Goal: Task Accomplishment & Management: Use online tool/utility

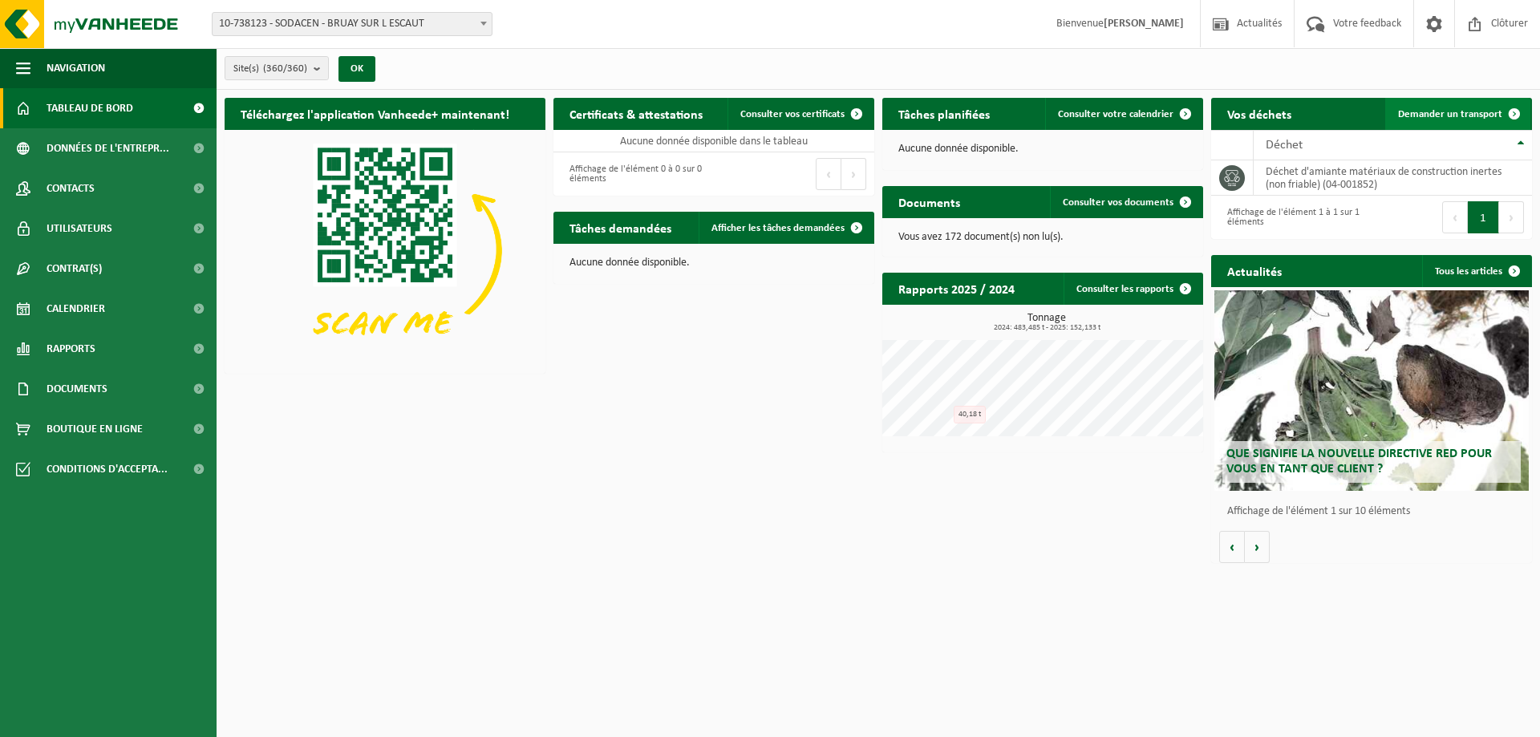
click at [1429, 110] on span "Demander un transport" at bounding box center [1450, 114] width 104 height 10
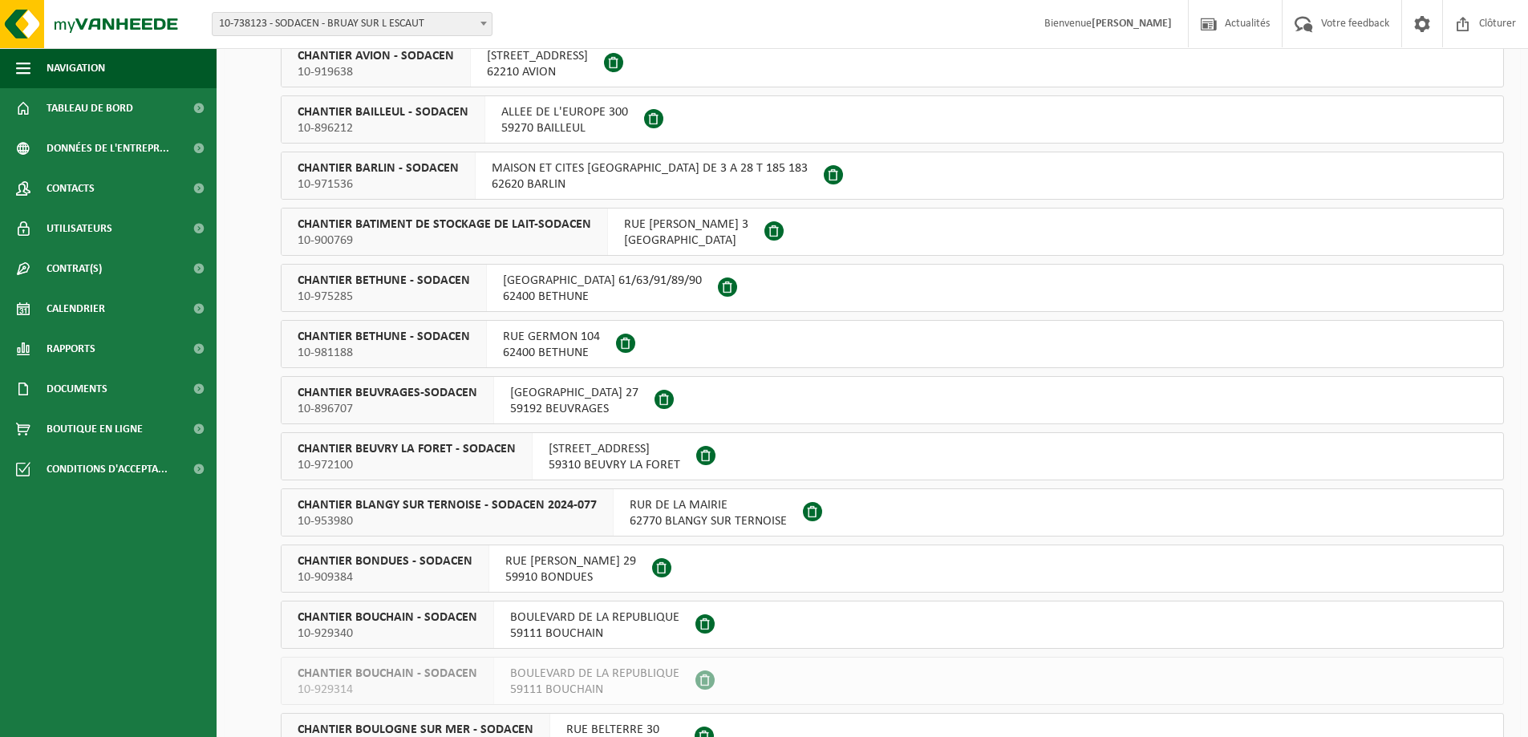
scroll to position [3129, 0]
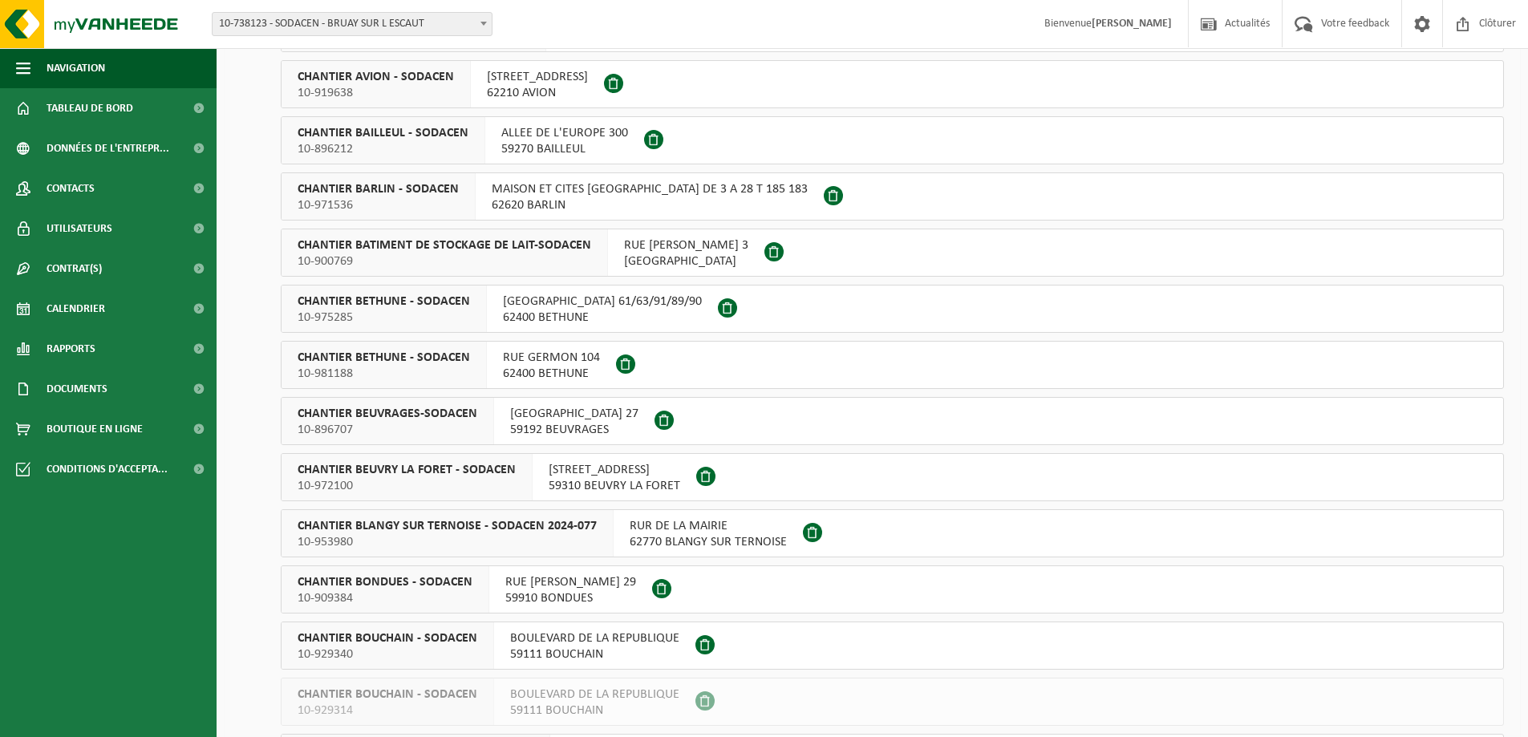
click at [681, 256] on span "60600 CLERMONT" at bounding box center [686, 262] width 124 height 16
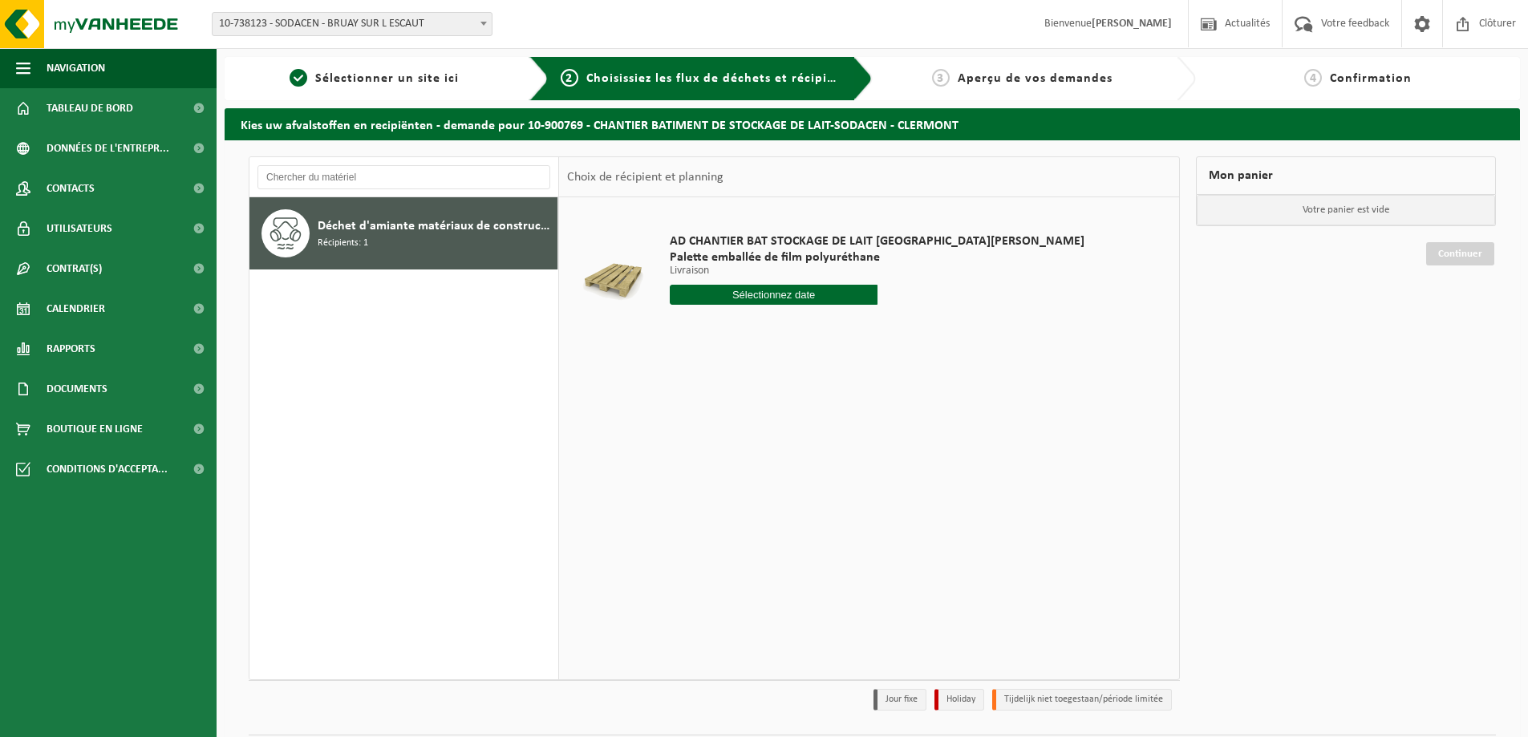
click at [755, 292] on input "text" at bounding box center [774, 295] width 208 height 20
click at [766, 463] on div "25" at bounding box center [770, 463] width 28 height 26
type input "à partir de [DATE]"
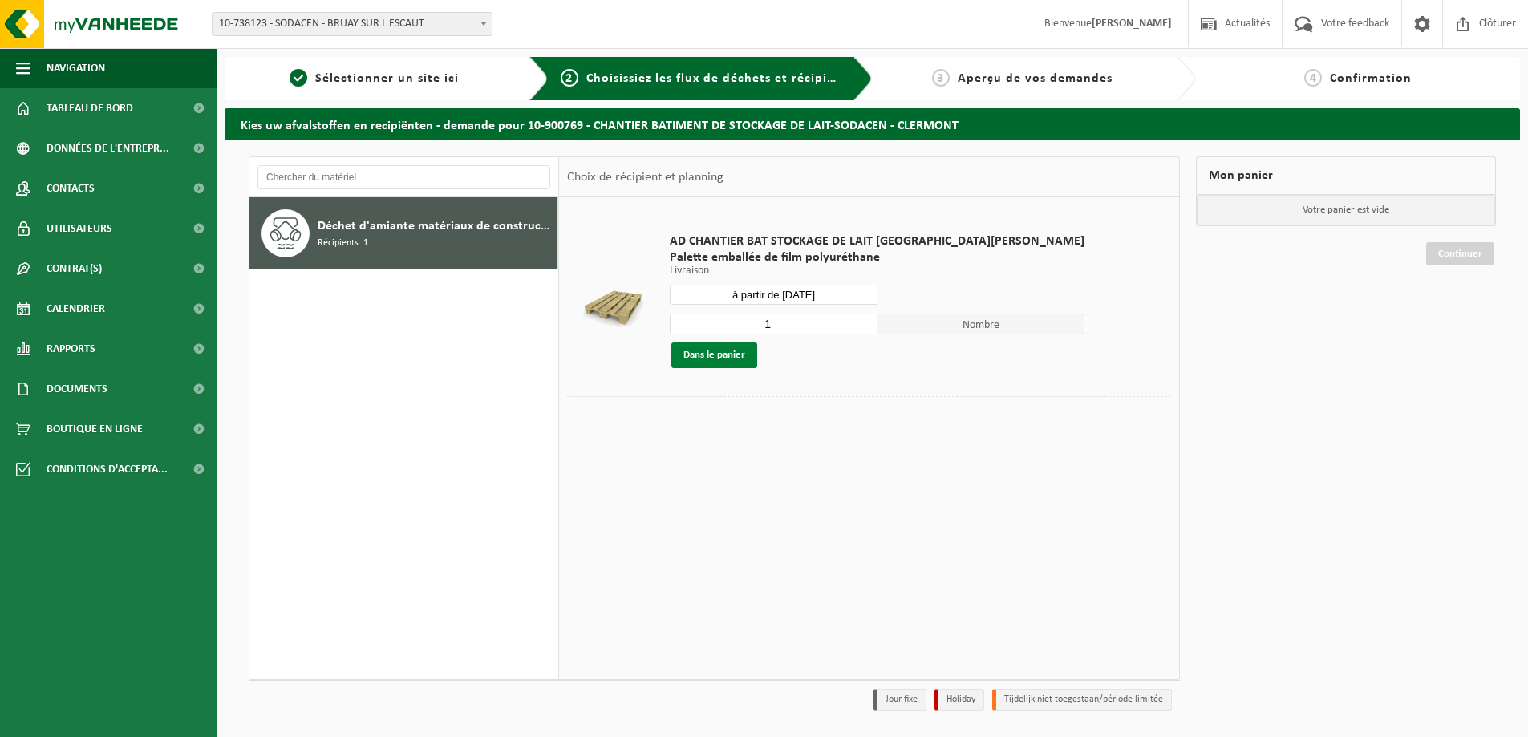
click at [713, 352] on button "Dans le panier" at bounding box center [714, 356] width 86 height 26
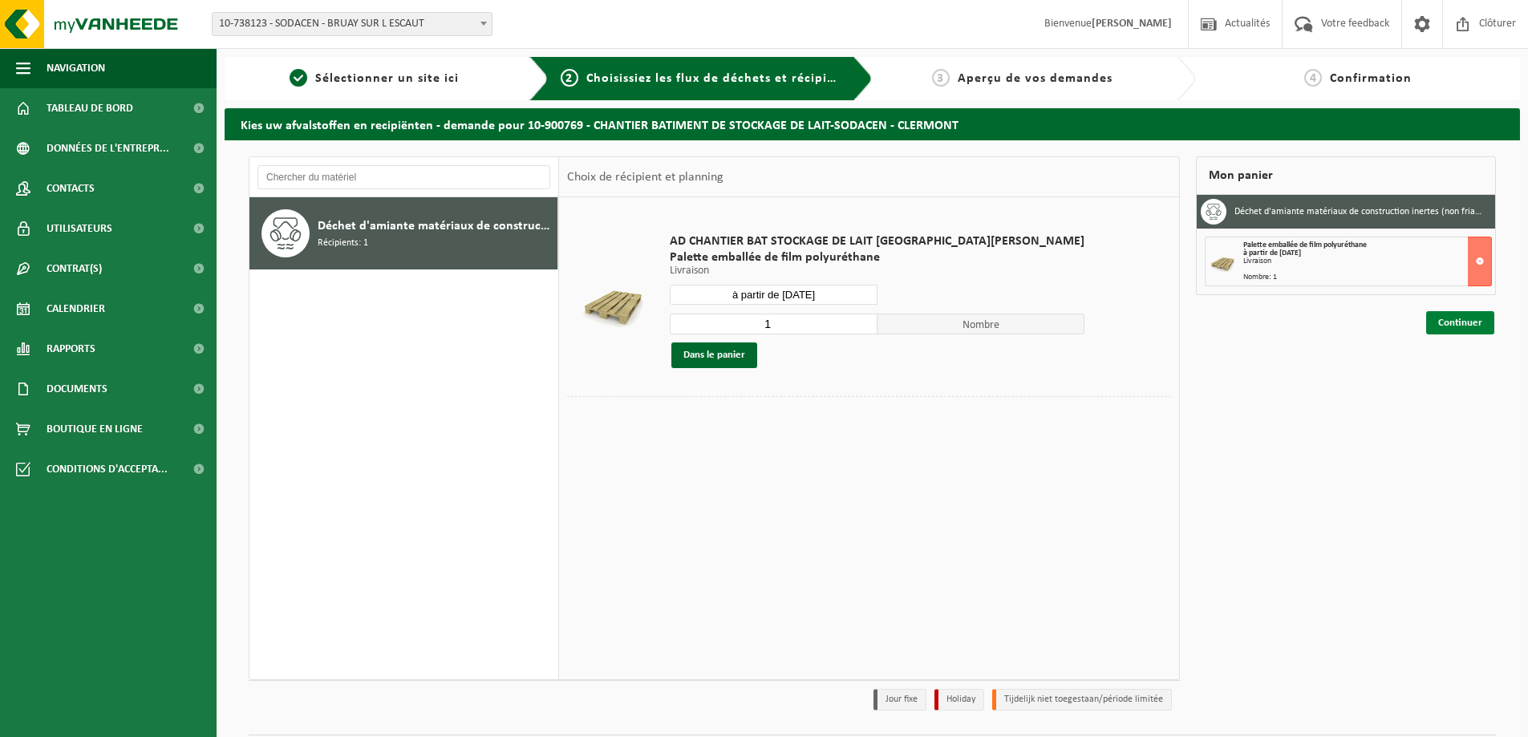
click at [1475, 324] on link "Continuer" at bounding box center [1460, 322] width 68 height 23
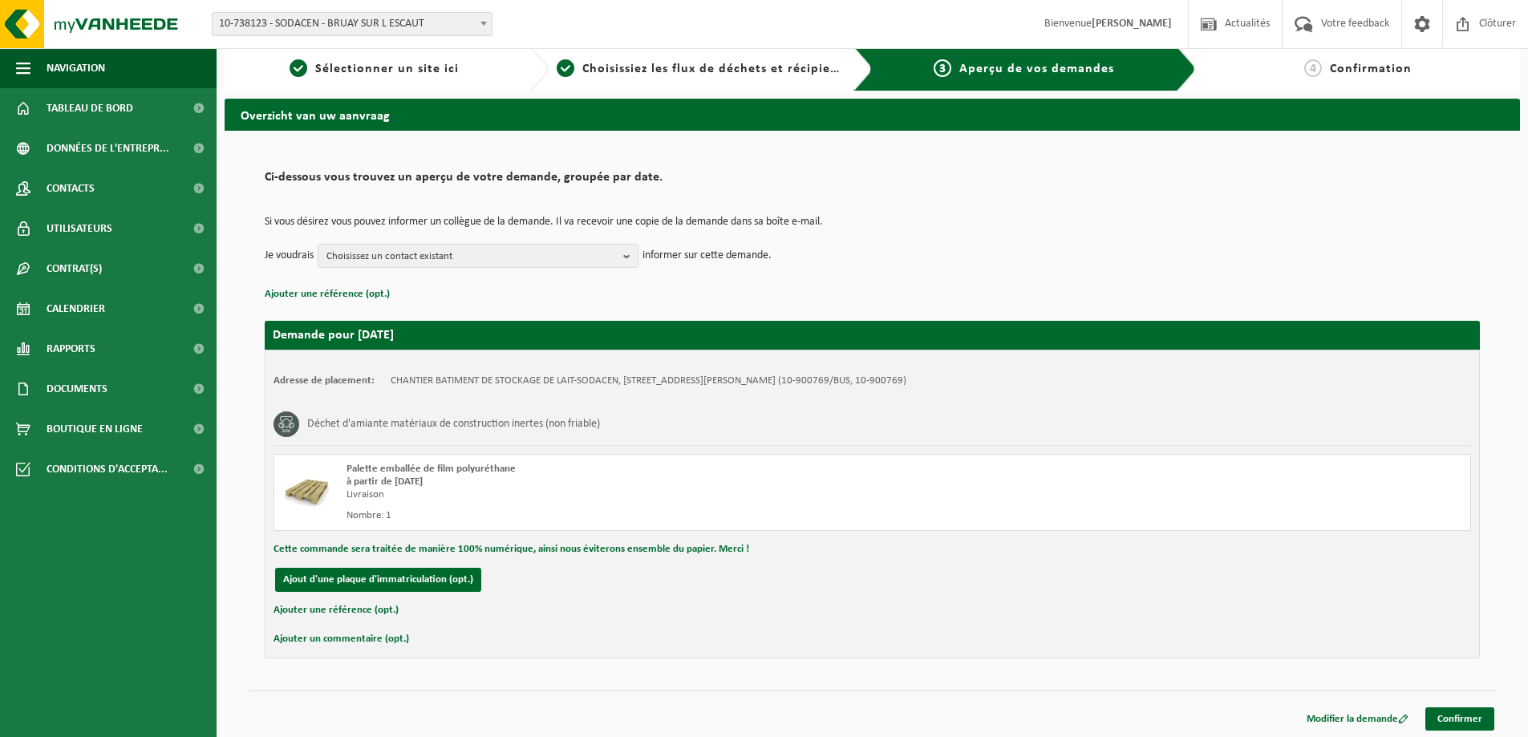
scroll to position [12, 0]
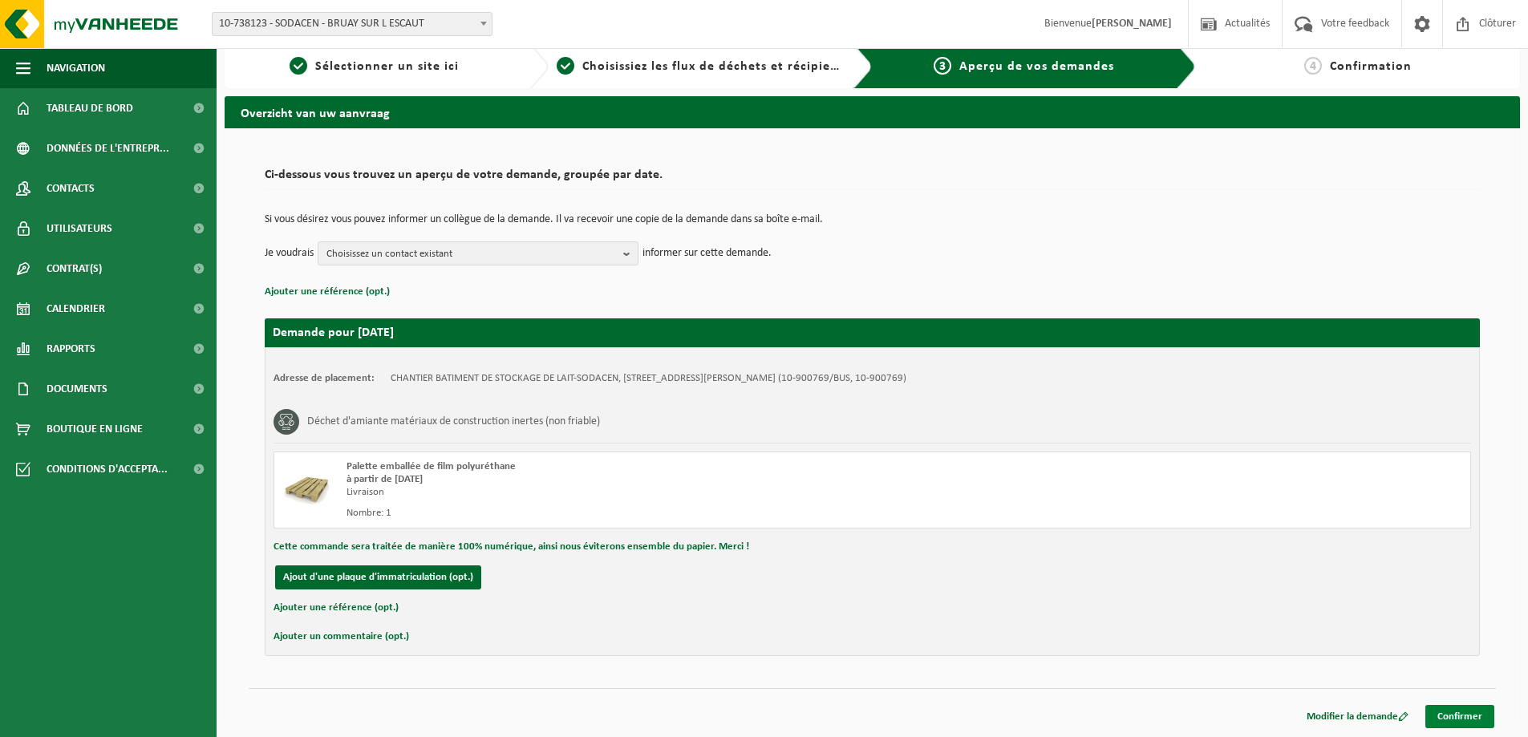
click at [1473, 719] on link "Confirmer" at bounding box center [1460, 716] width 69 height 23
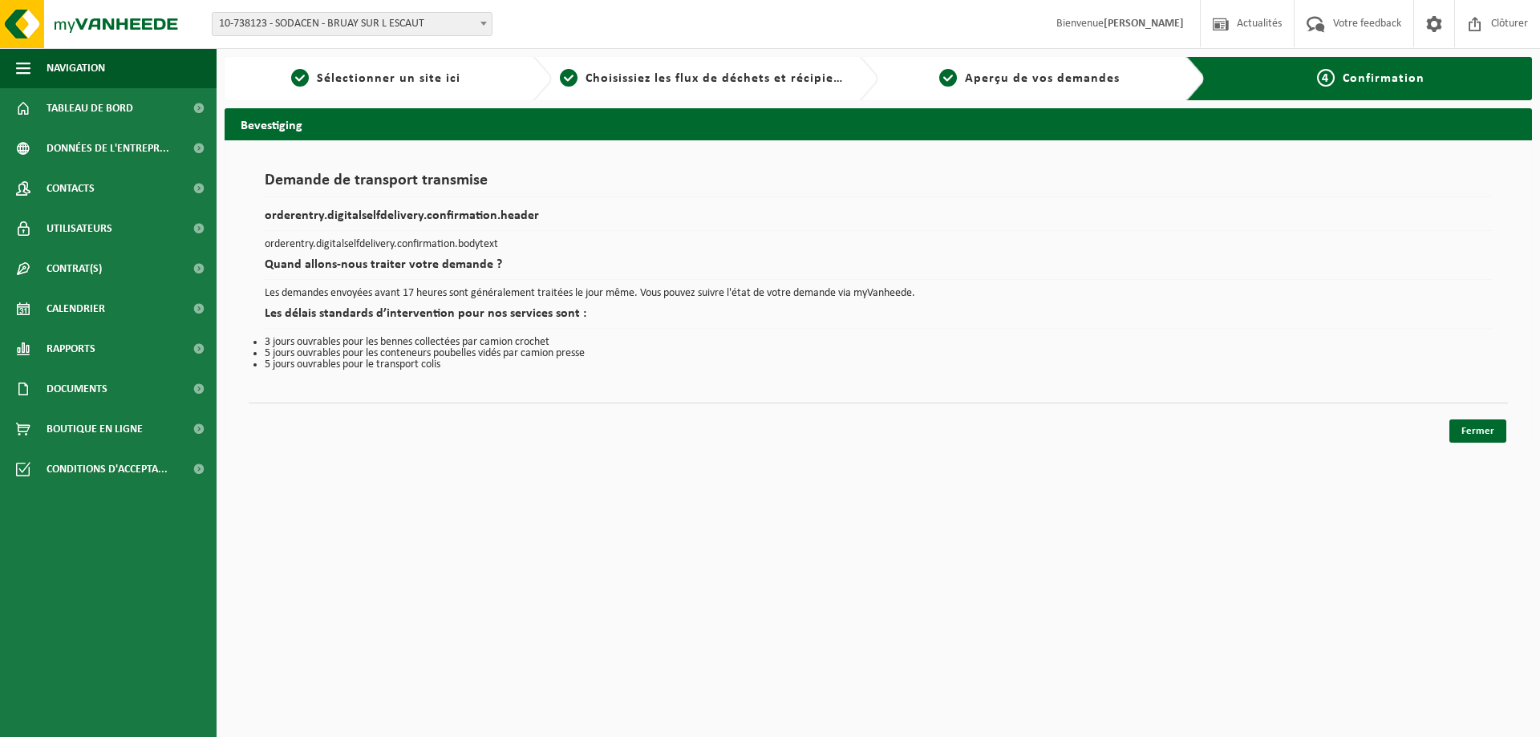
click at [1469, 444] on div "Navigation Actualités Votre feedback Clôturer Tableau de bord Données de l'entr…" at bounding box center [770, 226] width 1540 height 452
click at [1474, 420] on link "Fermer" at bounding box center [1478, 431] width 57 height 23
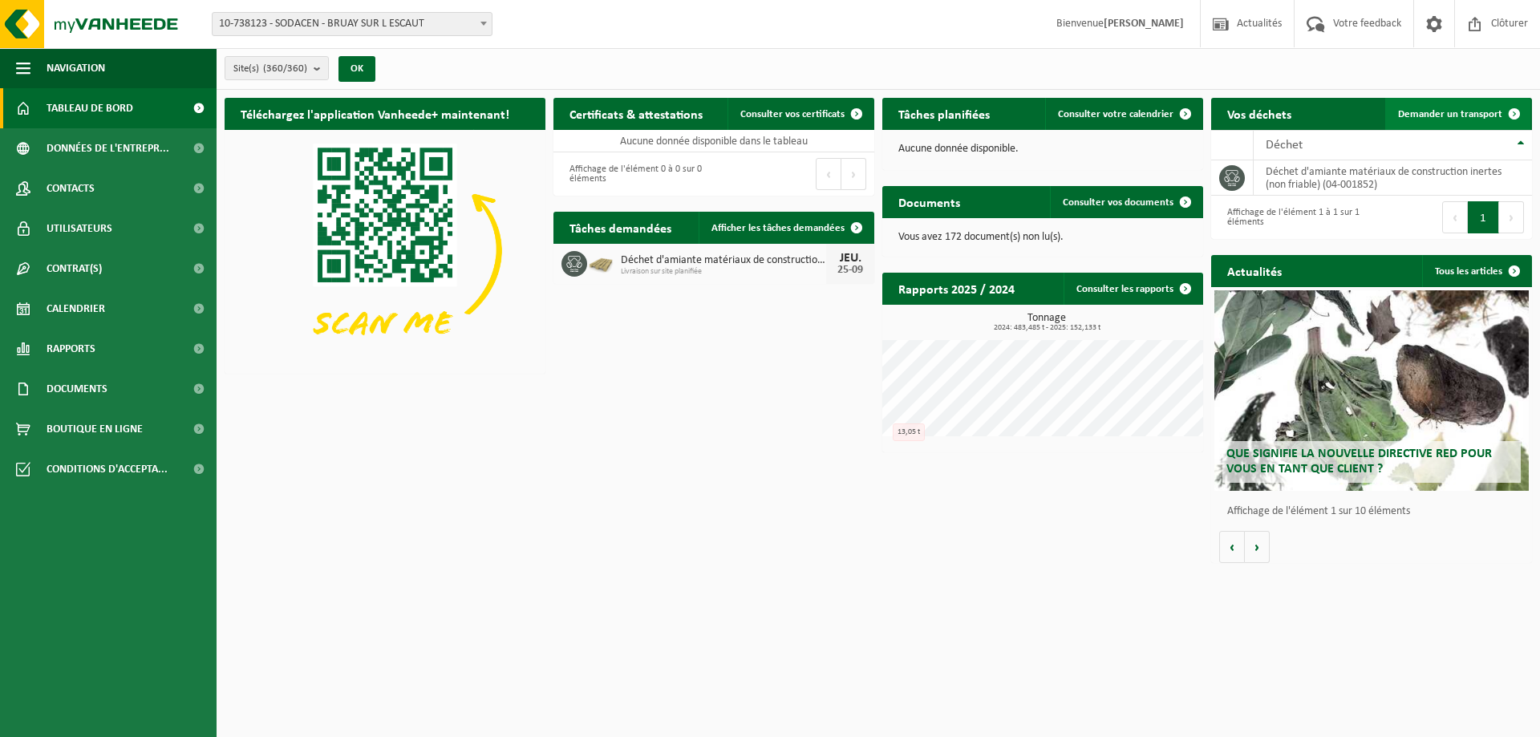
click at [1457, 112] on span "Demander un transport" at bounding box center [1450, 114] width 104 height 10
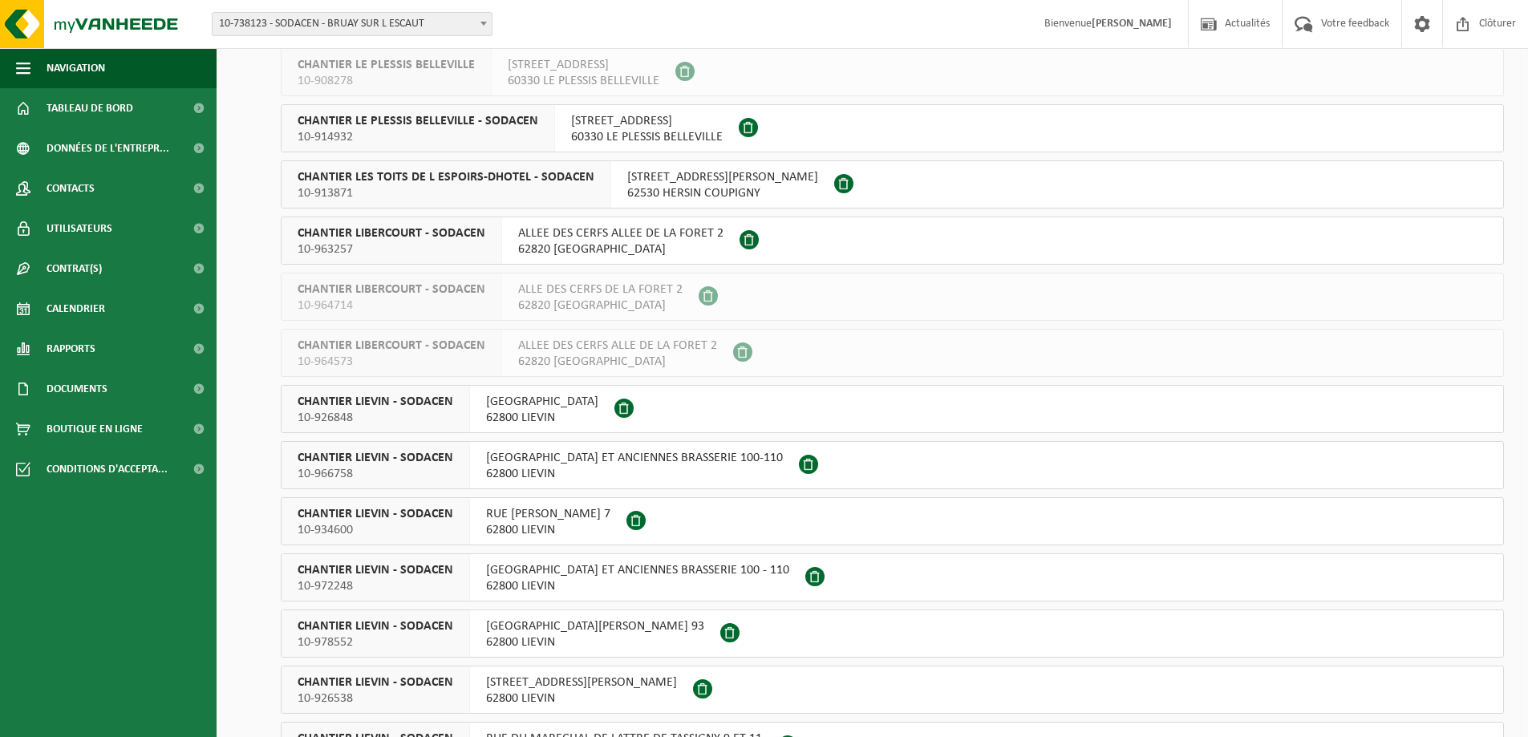
scroll to position [7381, 0]
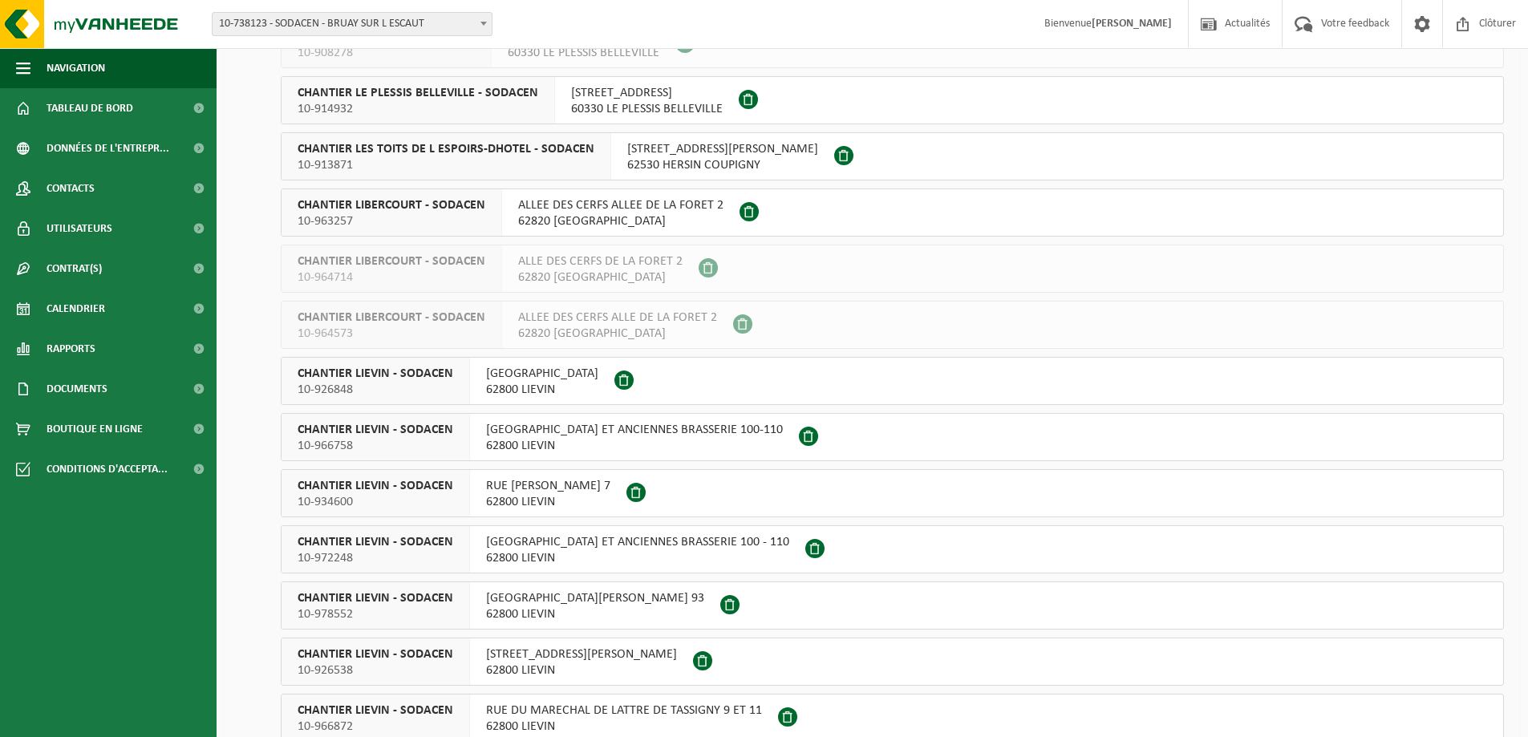
click at [531, 601] on span "AVENUE JEAN JAURES 93" at bounding box center [595, 598] width 218 height 16
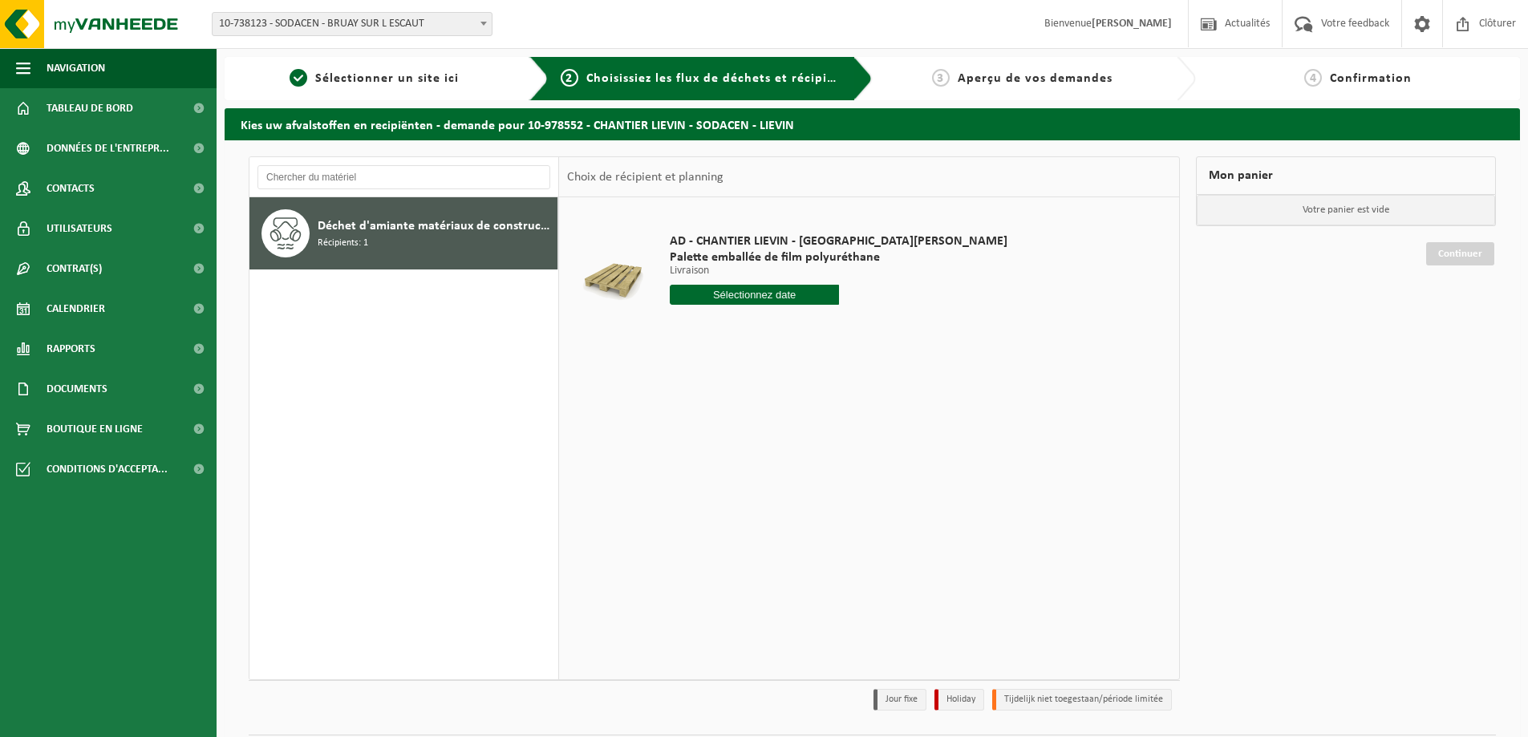
click at [727, 295] on input "text" at bounding box center [754, 295] width 169 height 20
click at [793, 464] on div "26" at bounding box center [798, 463] width 28 height 26
type input "à partir de [DATE]"
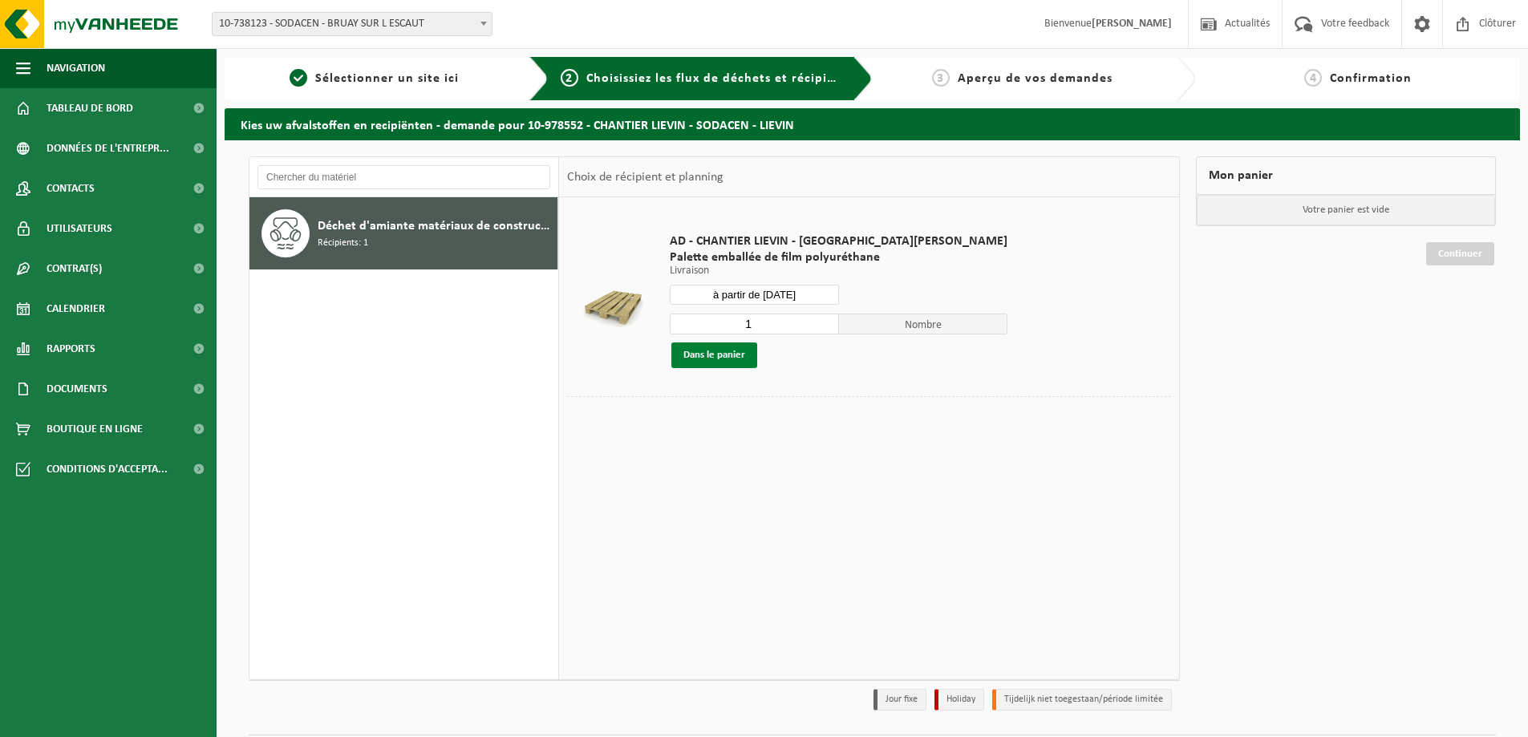
click at [714, 345] on button "Dans le panier" at bounding box center [714, 356] width 86 height 26
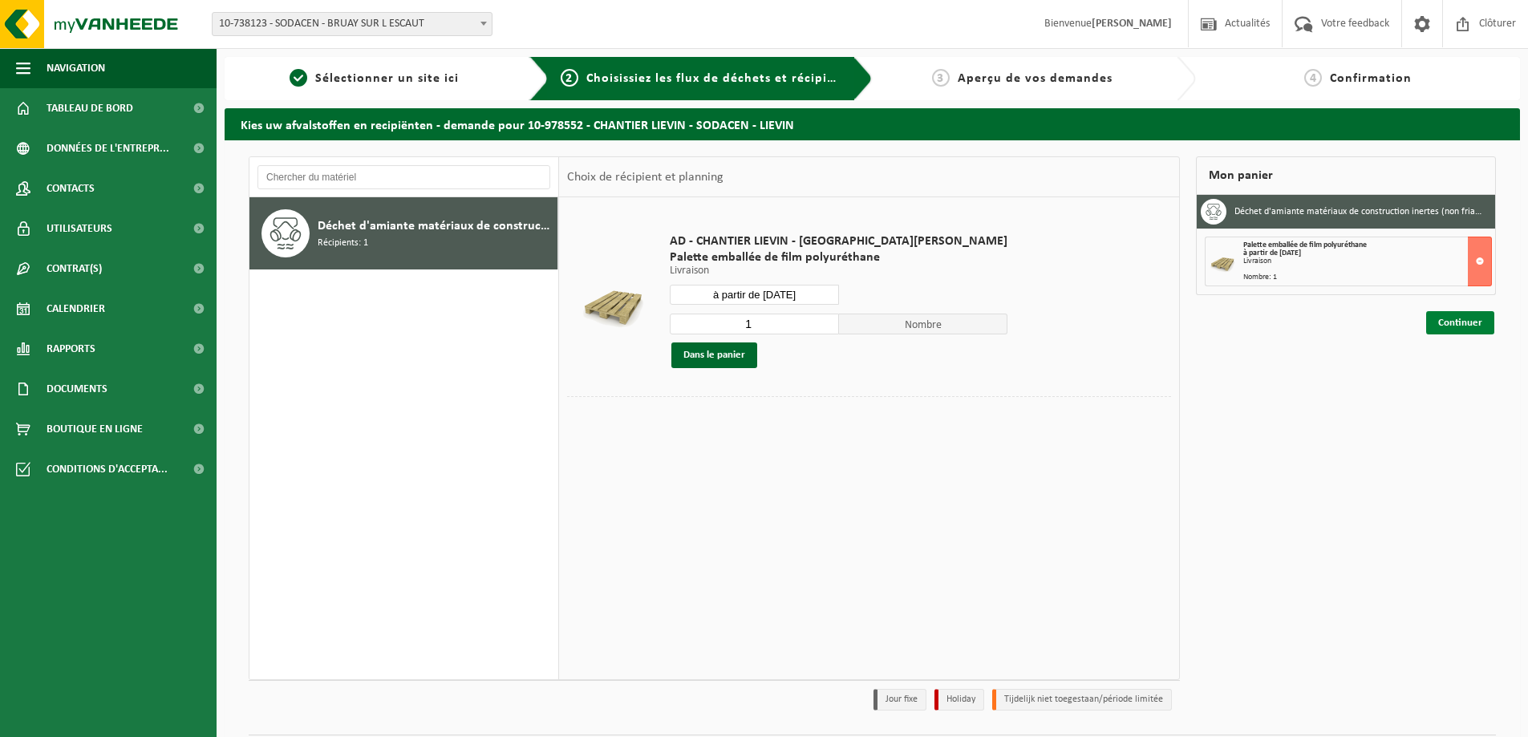
click at [1462, 327] on link "Continuer" at bounding box center [1460, 322] width 68 height 23
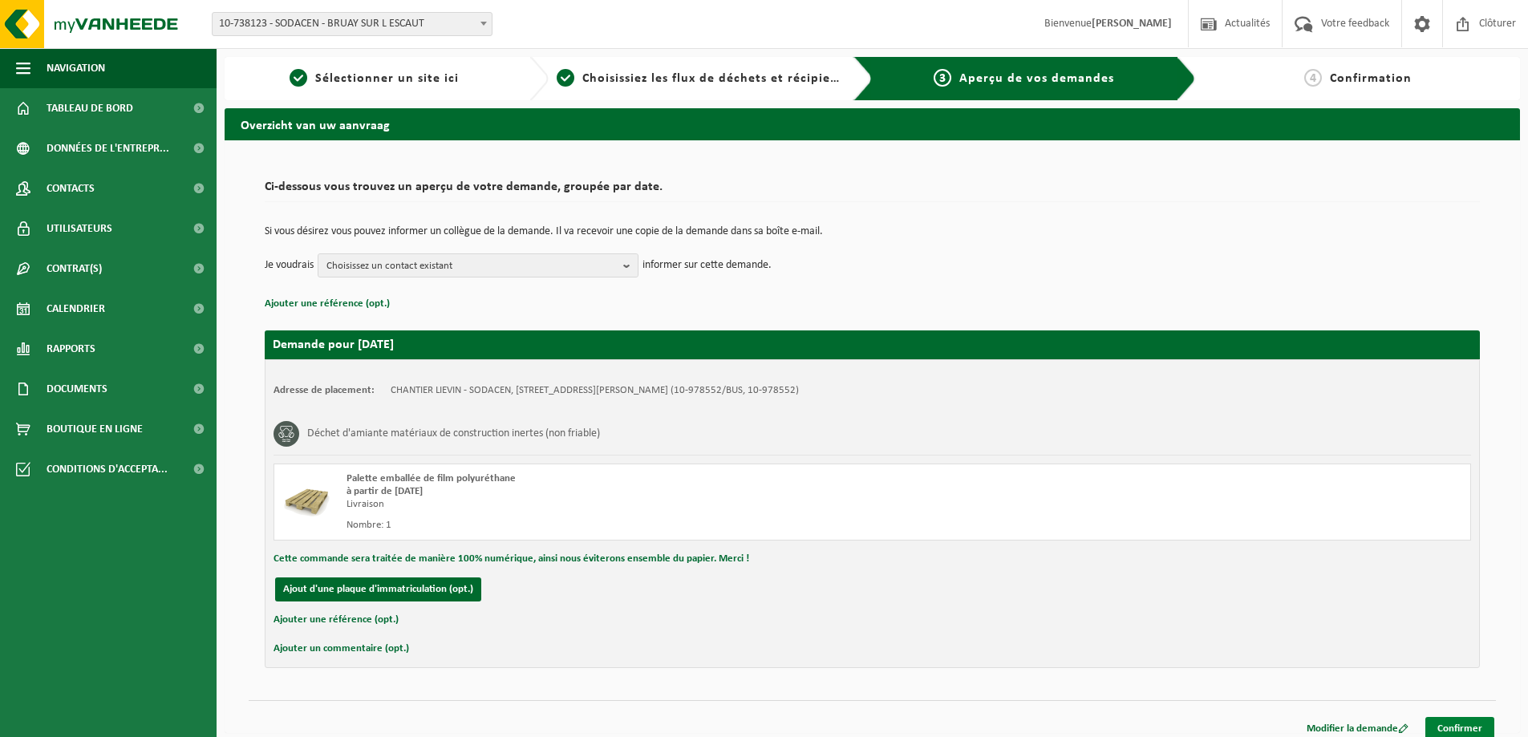
click at [1466, 724] on link "Confirmer" at bounding box center [1460, 728] width 69 height 23
